Goal: Information Seeking & Learning: Learn about a topic

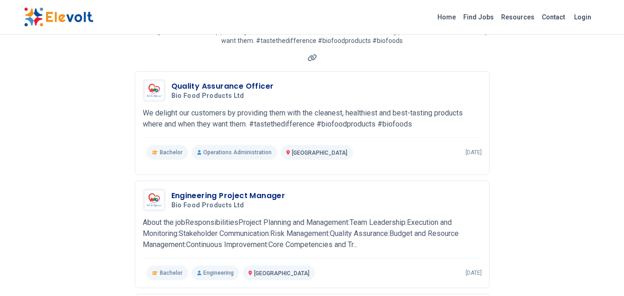
scroll to position [76, 0]
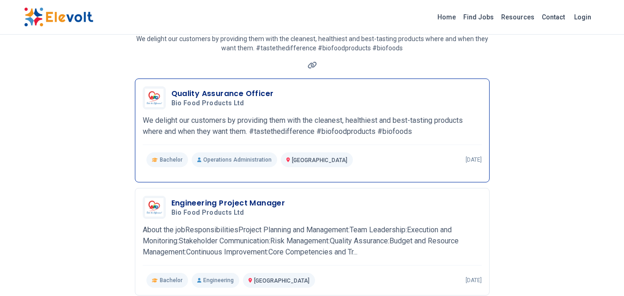
click at [199, 91] on h3 "Quality Assurance Officer" at bounding box center [222, 93] width 103 height 11
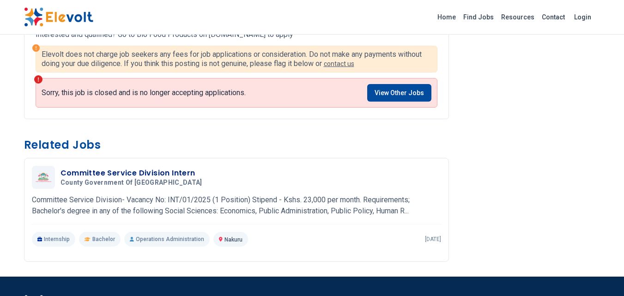
scroll to position [599, 0]
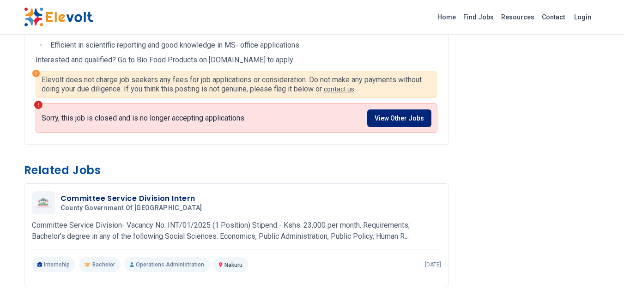
click at [401, 118] on link "View Other Jobs" at bounding box center [399, 118] width 64 height 18
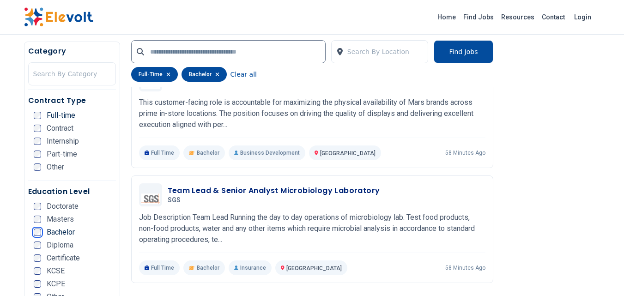
scroll to position [618, 0]
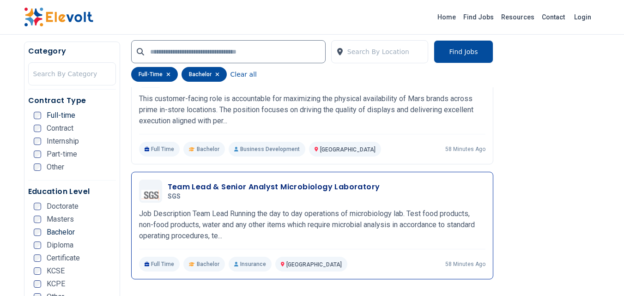
click at [269, 187] on h3 "Team Lead & Senior Analyst Microbiology Laboratory" at bounding box center [274, 187] width 213 height 11
